Goal: Transaction & Acquisition: Purchase product/service

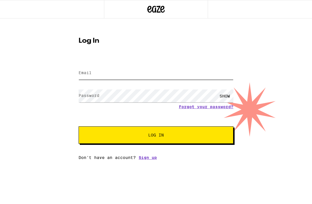
type input "[EMAIL_ADDRESS][DOMAIN_NAME]"
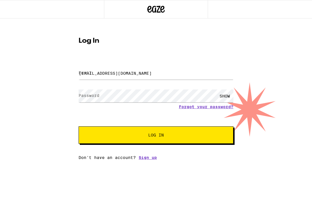
click at [156, 136] on button "Log In" at bounding box center [156, 134] width 155 height 17
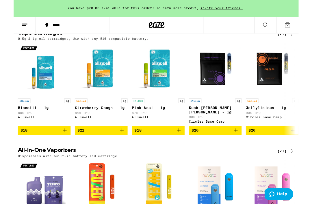
scroll to position [594, 0]
